Goal: Information Seeking & Learning: Find specific fact

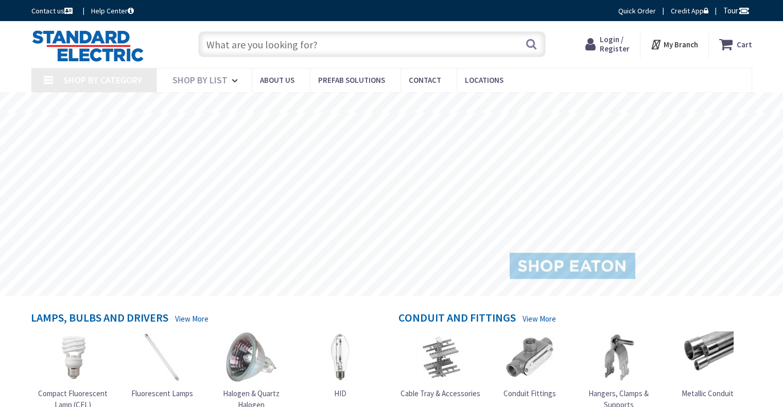
type input "[GEOGRAPHIC_DATA], [GEOGRAPHIC_DATA]"
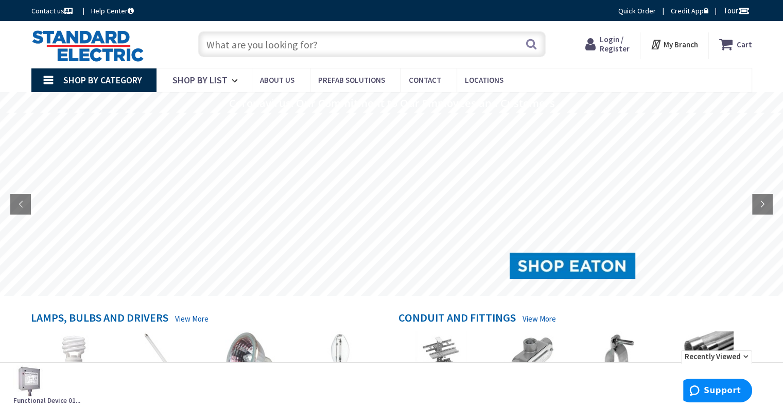
click at [255, 40] on input "text" at bounding box center [371, 44] width 347 height 26
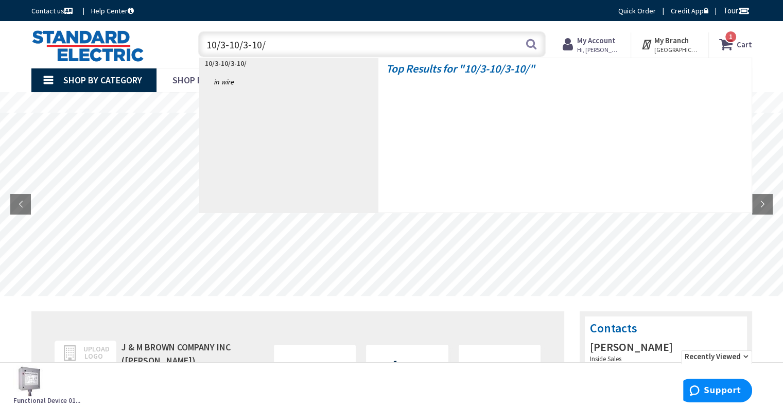
type input "10/3-10/3-10/2"
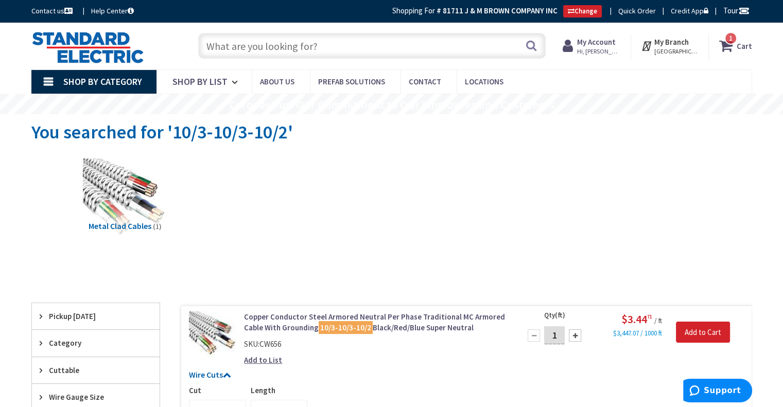
click at [291, 46] on input "text" at bounding box center [371, 46] width 347 height 26
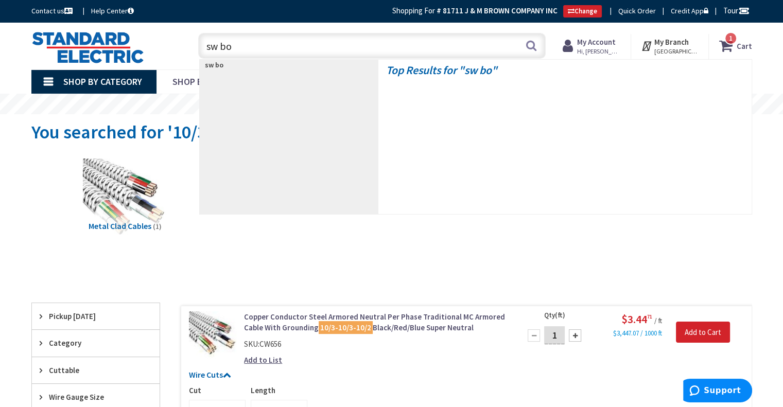
type input "sw box"
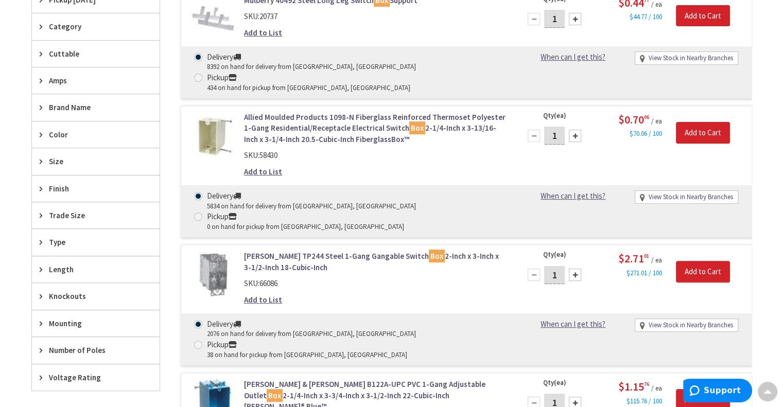
scroll to position [361, 0]
